Goal: Task Accomplishment & Management: Manage account settings

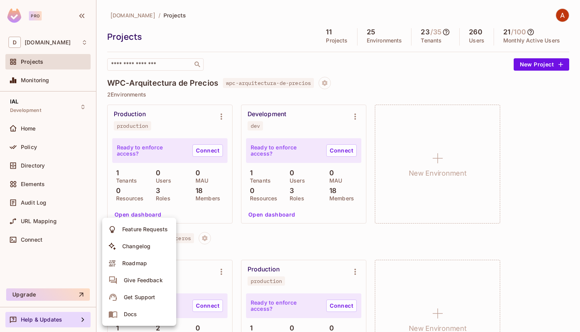
scroll to position [256, 0]
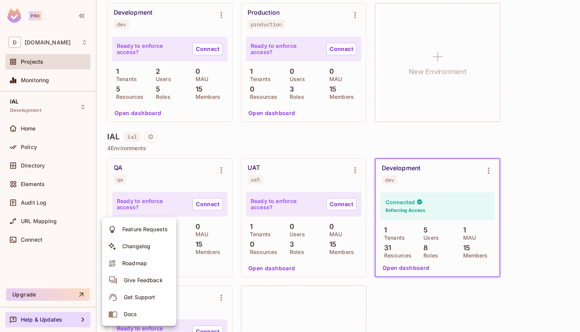
click at [39, 62] on div at bounding box center [290, 166] width 580 height 332
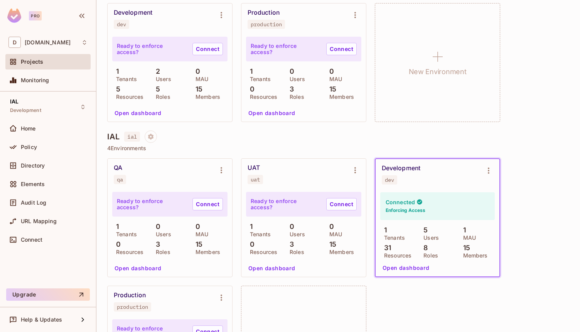
click at [10, 17] on img at bounding box center [14, 15] width 14 height 14
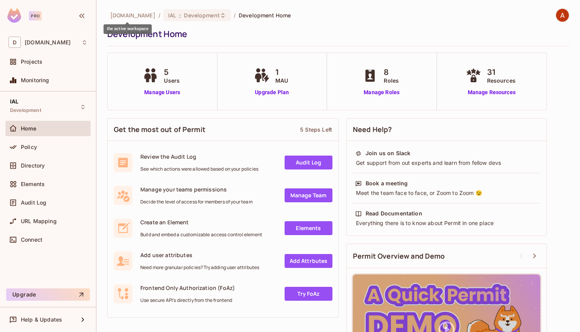
click at [143, 13] on span "[DOMAIN_NAME]" at bounding box center [132, 15] width 45 height 7
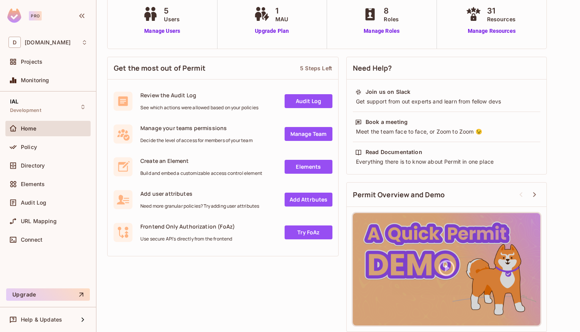
scroll to position [65, 0]
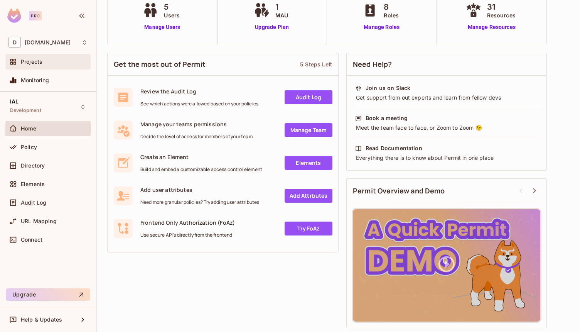
click at [30, 57] on div "Projects" at bounding box center [47, 61] width 79 height 9
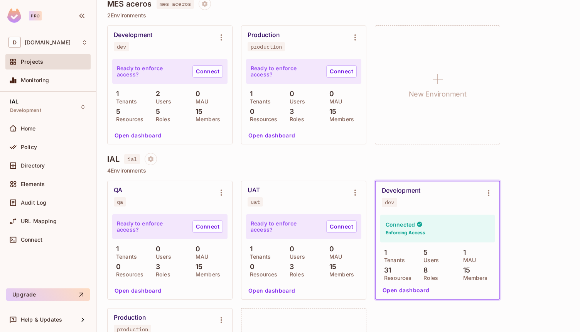
scroll to position [244, 0]
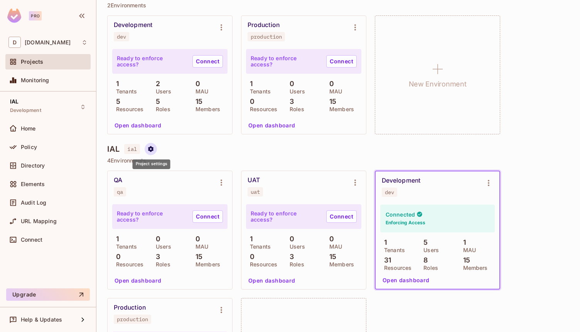
click at [153, 148] on icon "Project settings" at bounding box center [150, 148] width 7 height 7
click at [174, 175] on div "Edit Project" at bounding box center [187, 178] width 30 height 8
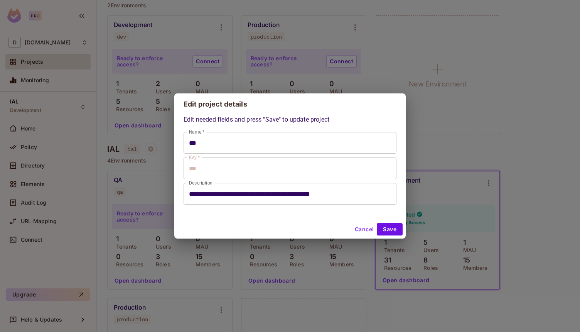
click at [361, 234] on button "Cancel" at bounding box center [364, 229] width 25 height 12
type input "***"
type input "**********"
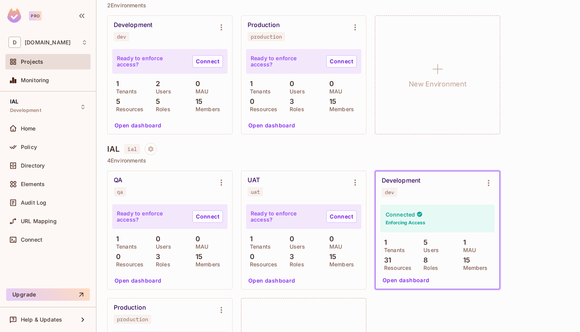
scroll to position [150, 0]
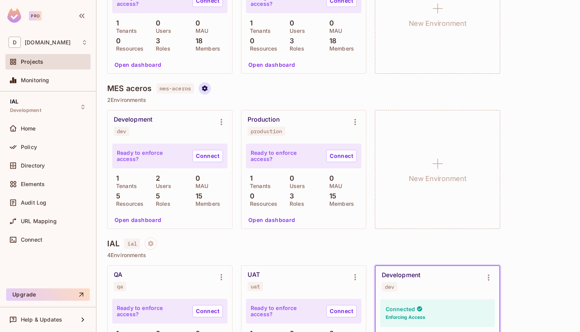
click at [204, 87] on icon "Project settings" at bounding box center [204, 88] width 5 height 6
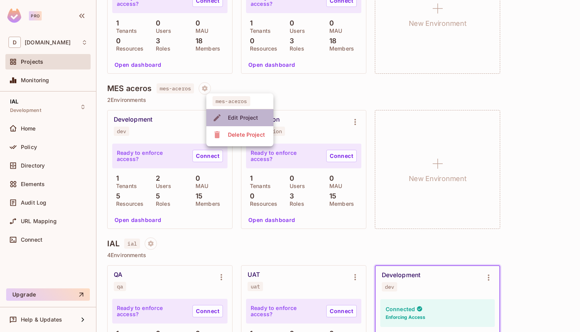
click at [224, 120] on div "Edit Project" at bounding box center [236, 117] width 48 height 12
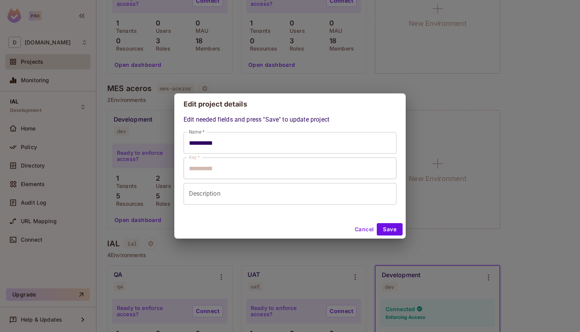
click at [439, 128] on div "**********" at bounding box center [290, 166] width 580 height 332
type input "**********"
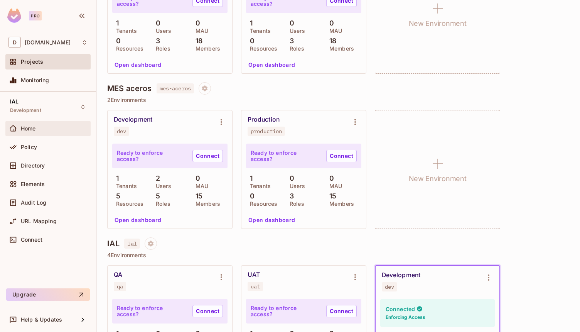
click at [27, 126] on span "Home" at bounding box center [28, 128] width 15 height 6
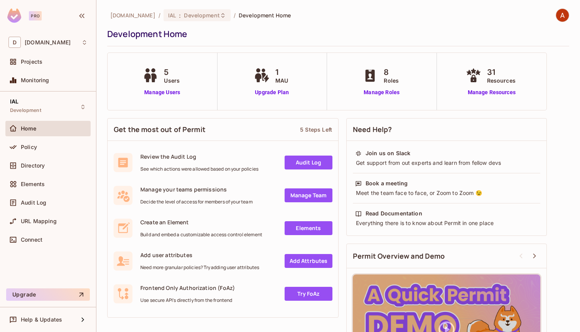
click at [569, 12] on div "deacero.com / IAL : Development / Development Home Development Home 5 Users Man…" at bounding box center [338, 166] width 484 height 332
click at [557, 17] on img at bounding box center [562, 15] width 13 height 13
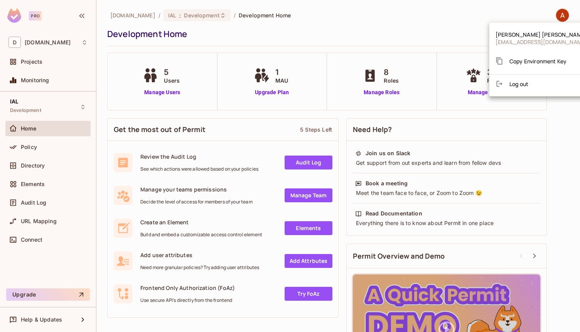
click at [517, 59] on span "Copy Environment Key" at bounding box center [537, 60] width 57 height 7
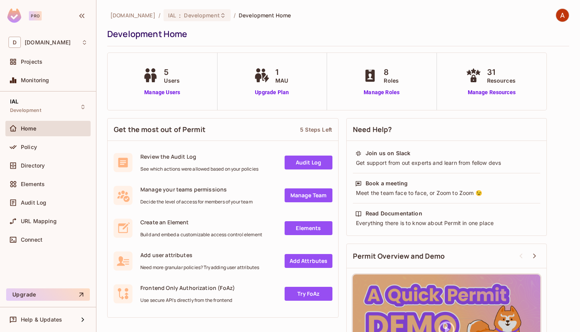
click at [558, 12] on img at bounding box center [562, 15] width 13 height 13
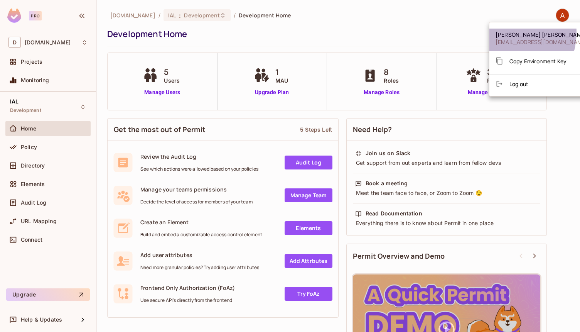
click at [505, 32] on span "ALFREDO MINOR VARELA" at bounding box center [542, 34] width 92 height 7
click at [503, 39] on span "aminor@deacero.com" at bounding box center [542, 41] width 92 height 7
click at [424, 25] on div at bounding box center [290, 166] width 580 height 332
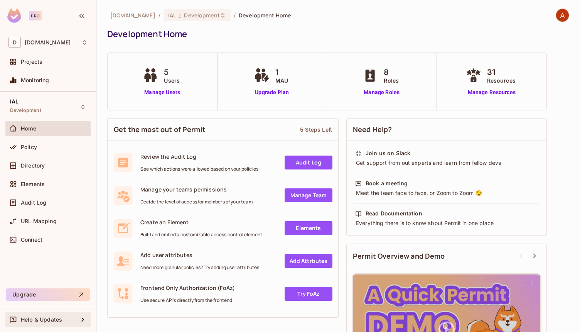
click at [32, 317] on span "Help & Updates" at bounding box center [41, 319] width 41 height 6
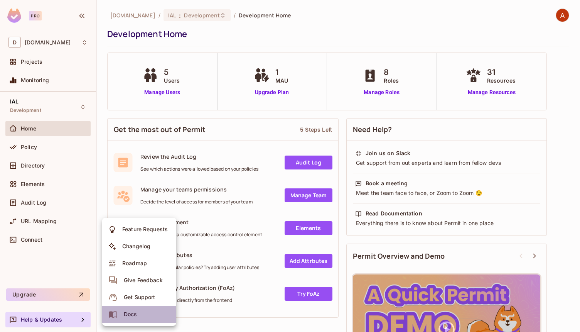
click at [135, 315] on div "Docs" at bounding box center [130, 314] width 13 height 8
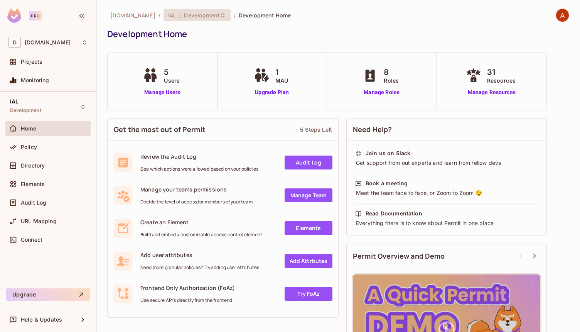
click at [184, 15] on span "Development" at bounding box center [201, 15] width 35 height 7
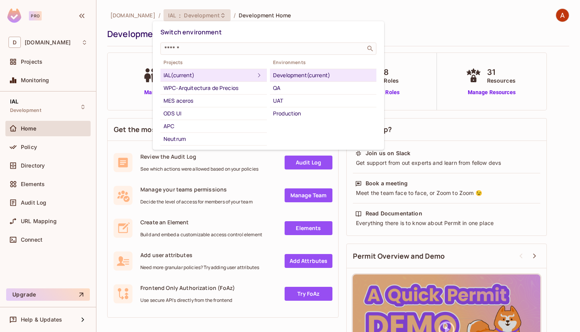
click at [314, 76] on div "Development (current)" at bounding box center [323, 75] width 100 height 9
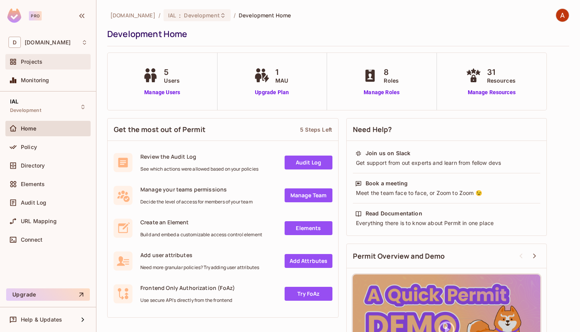
click at [47, 64] on div "Projects" at bounding box center [54, 62] width 67 height 6
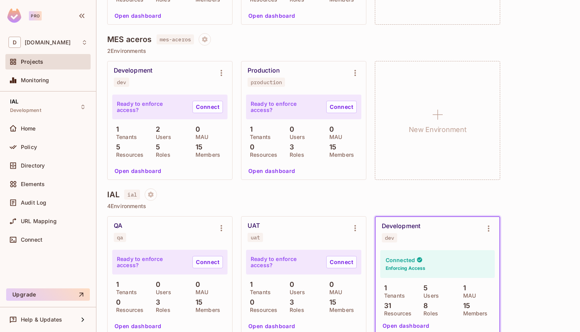
scroll to position [209, 0]
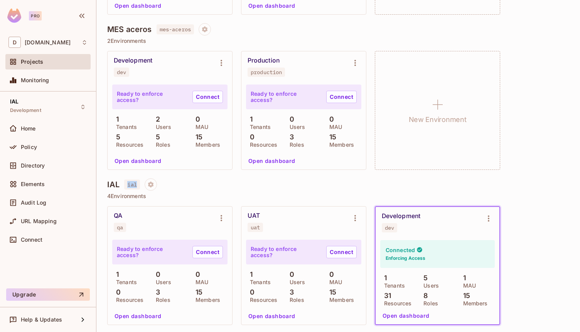
drag, startPoint x: 137, startPoint y: 184, endPoint x: 128, endPoint y: 185, distance: 8.9
click at [128, 185] on span "ial" at bounding box center [131, 184] width 15 height 10
copy span "ial"
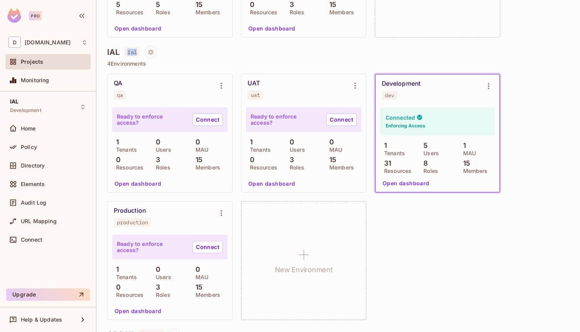
scroll to position [346, 0]
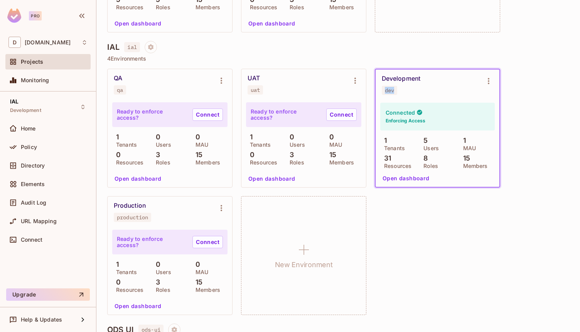
drag, startPoint x: 395, startPoint y: 90, endPoint x: 386, endPoint y: 91, distance: 9.3
click at [386, 91] on span "dev" at bounding box center [389, 90] width 15 height 9
copy div "dev"
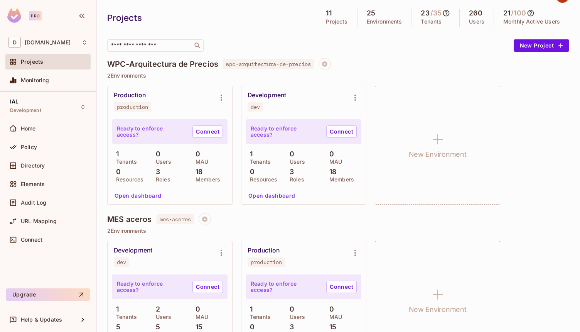
scroll to position [0, 0]
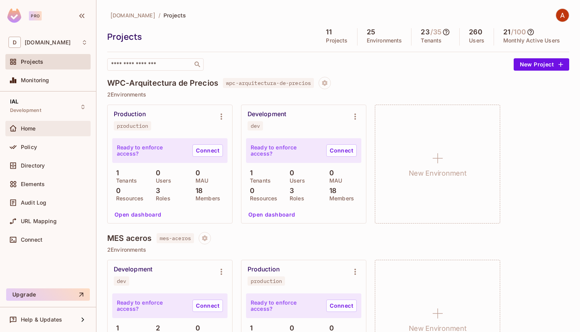
click at [44, 126] on div "Home" at bounding box center [54, 128] width 67 height 6
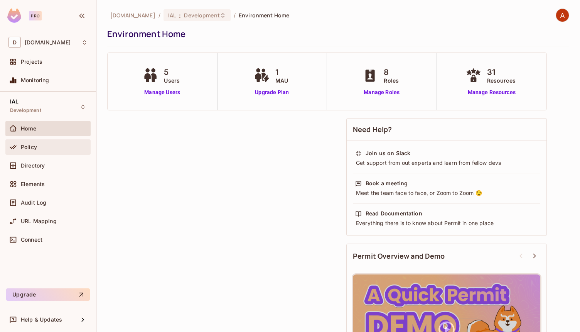
click at [38, 141] on div "Policy" at bounding box center [47, 146] width 85 height 15
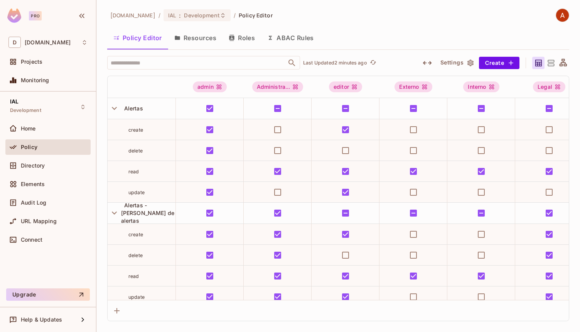
click at [22, 144] on span "Policy" at bounding box center [29, 147] width 17 height 6
click at [30, 131] on span "Home" at bounding box center [28, 128] width 15 height 6
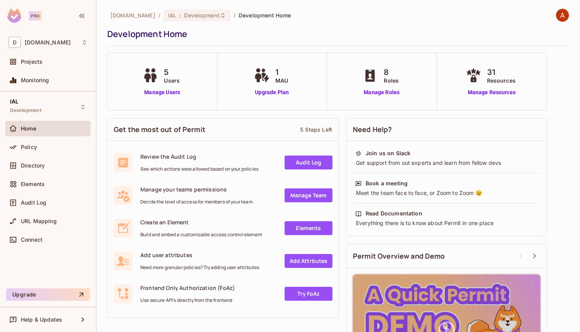
click at [160, 75] on div "5 Users" at bounding box center [162, 75] width 43 height 18
click at [158, 93] on link "Manage Users" at bounding box center [162, 92] width 43 height 8
